Goal: Register for event/course

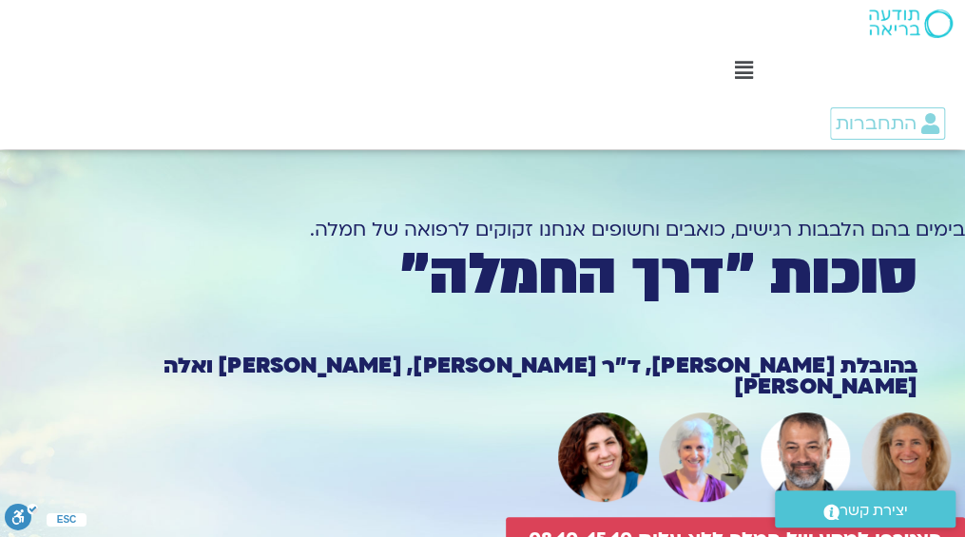
click at [466, 404] on div at bounding box center [482, 457] width 965 height 106
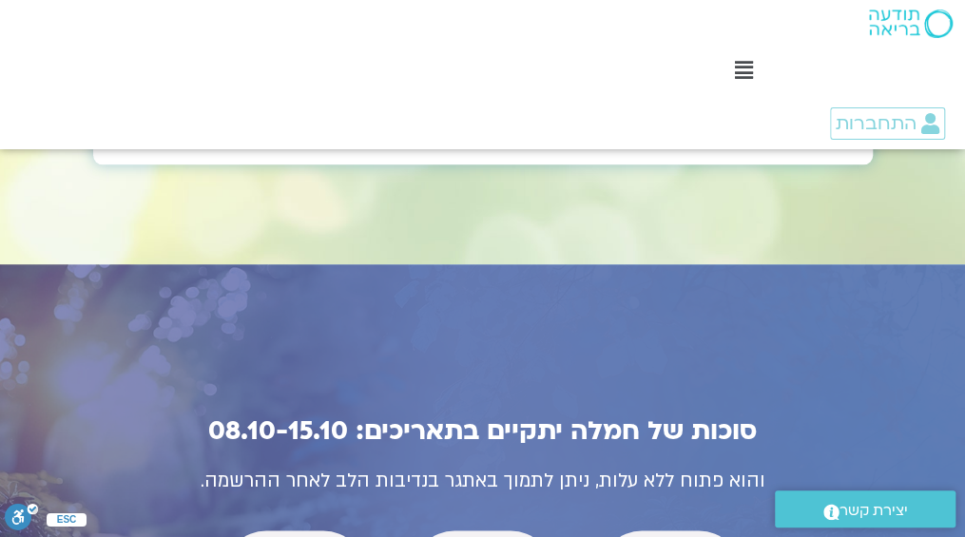
scroll to position [6578, 0]
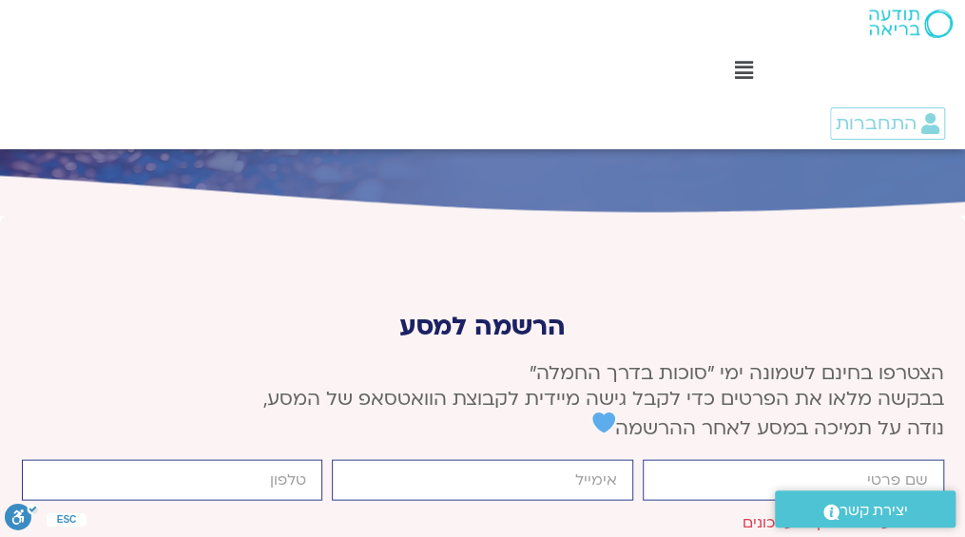
scroll to position [7108, 0]
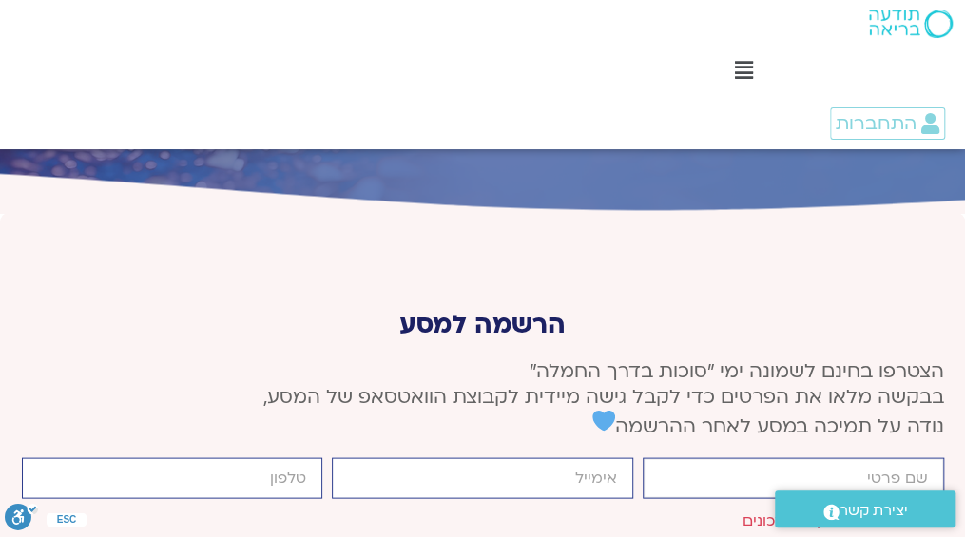
click at [779, 457] on input "firstname" at bounding box center [793, 477] width 301 height 41
type input "[PERSON_NAME] בית-און"
click at [598, 457] on input "email" at bounding box center [482, 477] width 301 height 41
type input "[EMAIL_ADDRESS][DOMAIN_NAME]"
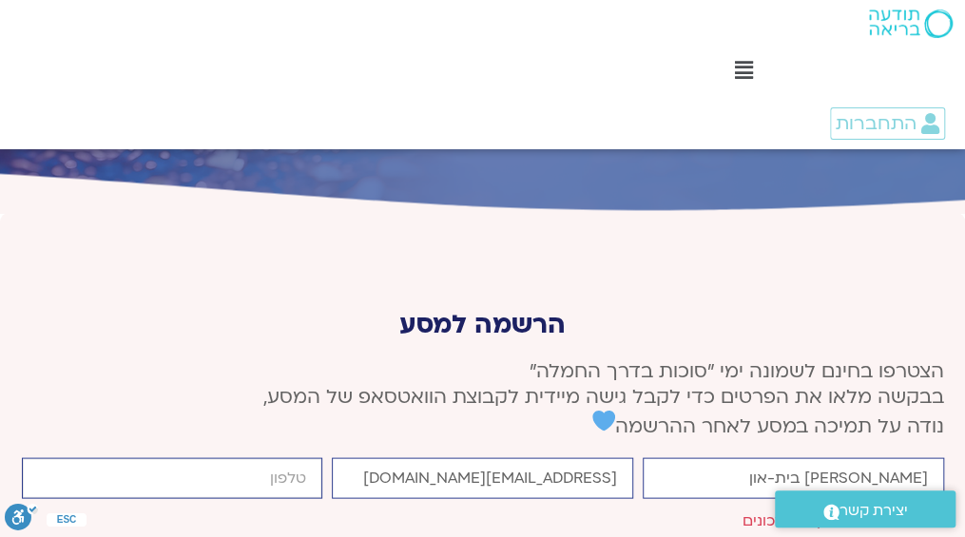
click at [300, 457] on input "cellphone" at bounding box center [172, 477] width 301 height 41
type input "0527331929"
click at [937, 508] on span "אני מעוניינ/ת לקבל עדכונים" at bounding box center [843, 521] width 202 height 26
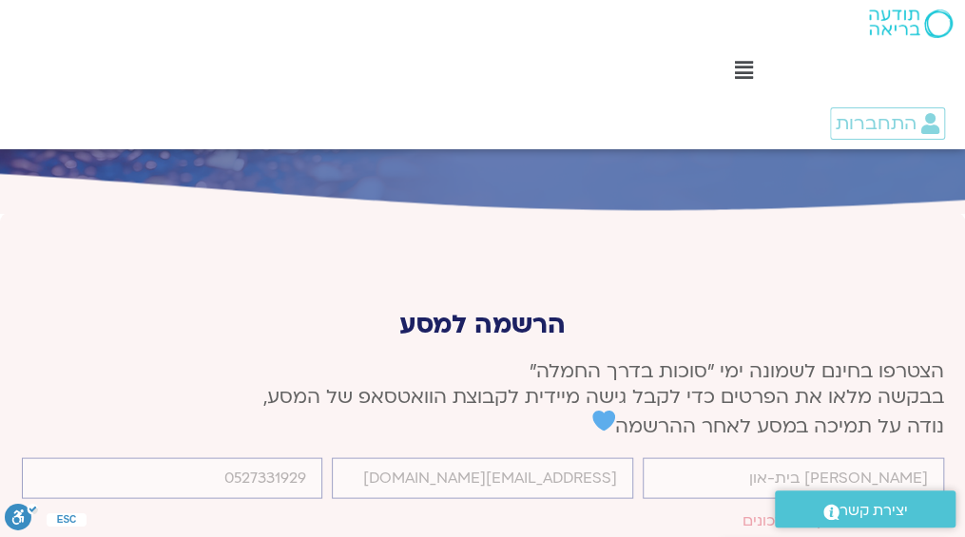
scroll to position [7094, 0]
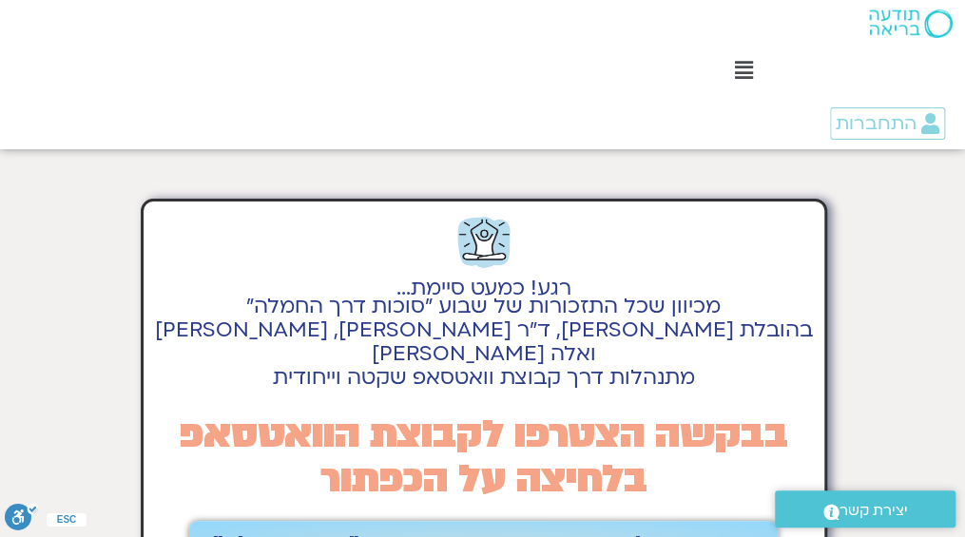
click at [530, 532] on span "הצטרפות לקבוצת הוואטסאפ - סוכות ״דרך החמלה״" at bounding box center [483, 545] width 543 height 27
click at [433, 413] on h2 "בבקשה הצטרפו לקבוצת הוואטסאפ בלחיצה על הכפתור" at bounding box center [484, 457] width 662 height 89
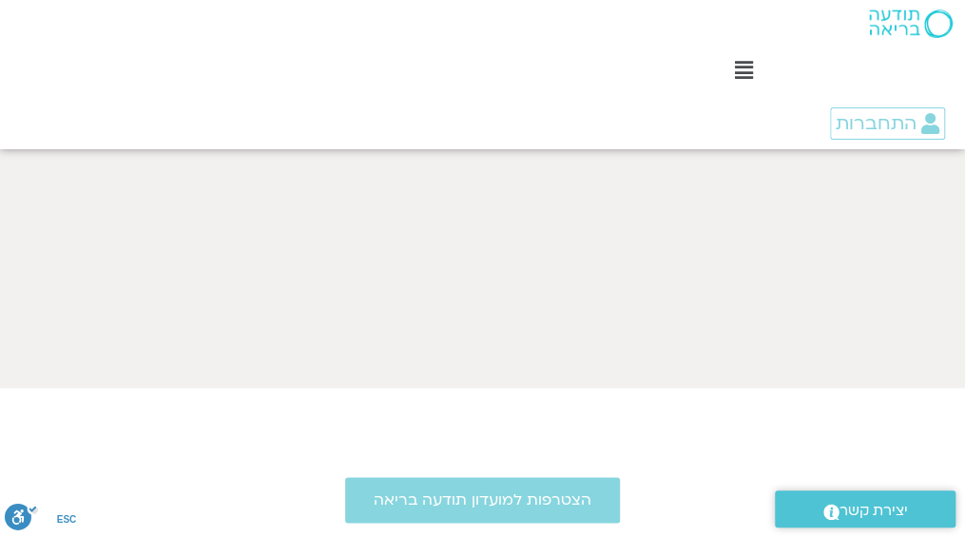
scroll to position [951, 0]
